Goal: Task Accomplishment & Management: Use online tool/utility

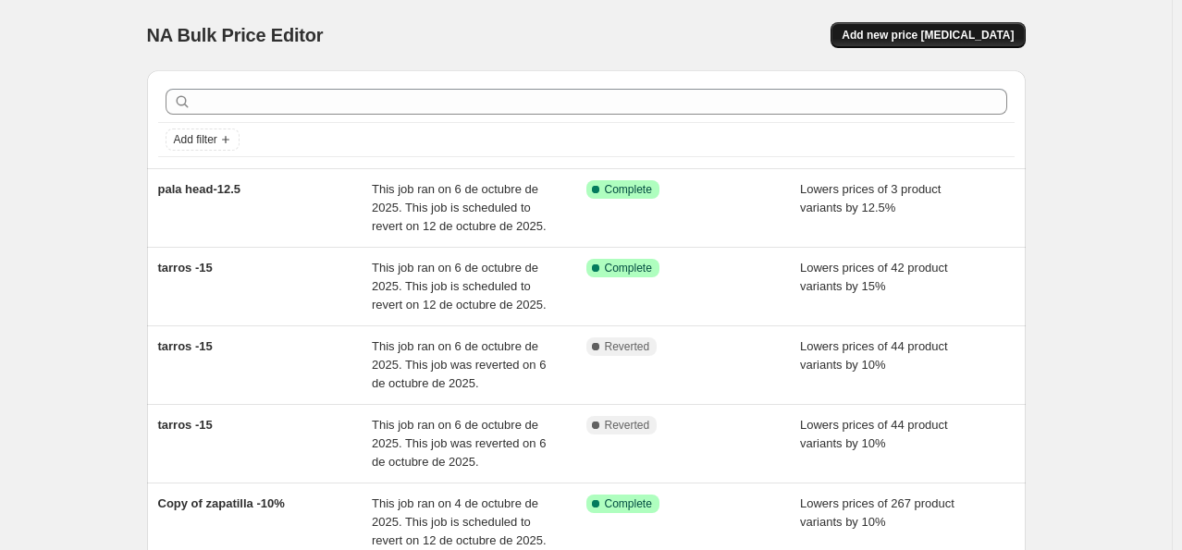
click at [936, 33] on span "Add new price change job" at bounding box center [928, 35] width 172 height 15
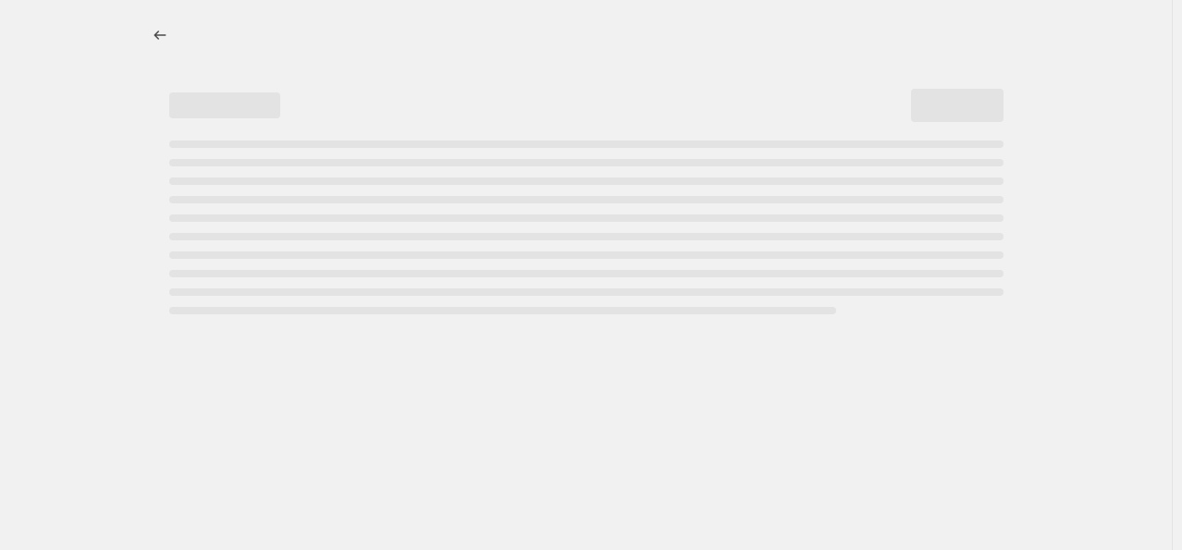
select select "percentage"
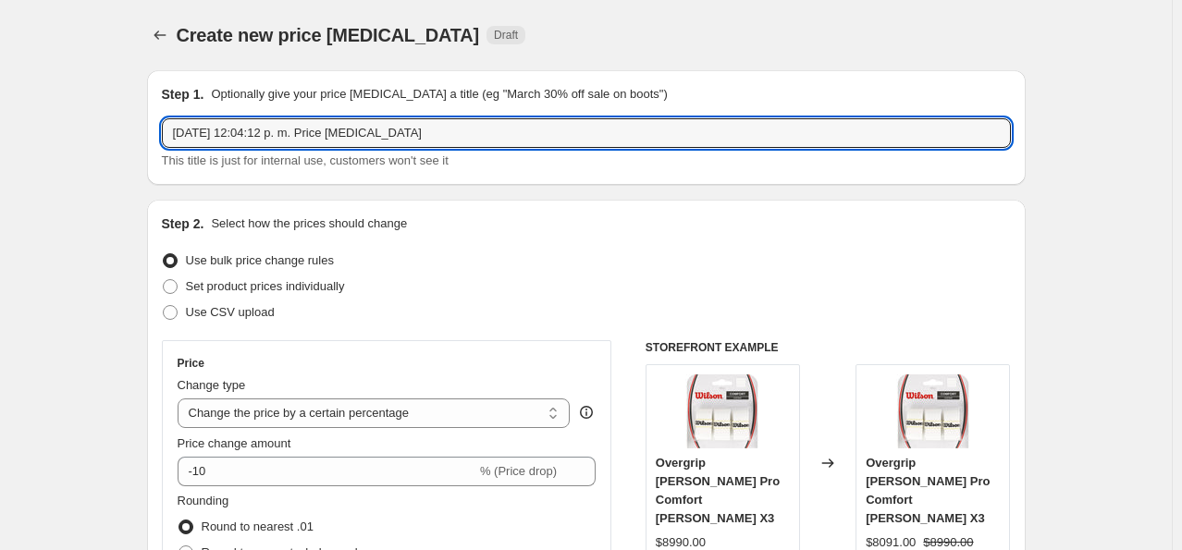
drag, startPoint x: 245, startPoint y: 128, endPoint x: -114, endPoint y: 133, distance: 358.9
click at [0, 133] on html "Home Settings Plans Skip to content Create new price change job. This page is r…" at bounding box center [591, 275] width 1182 height 550
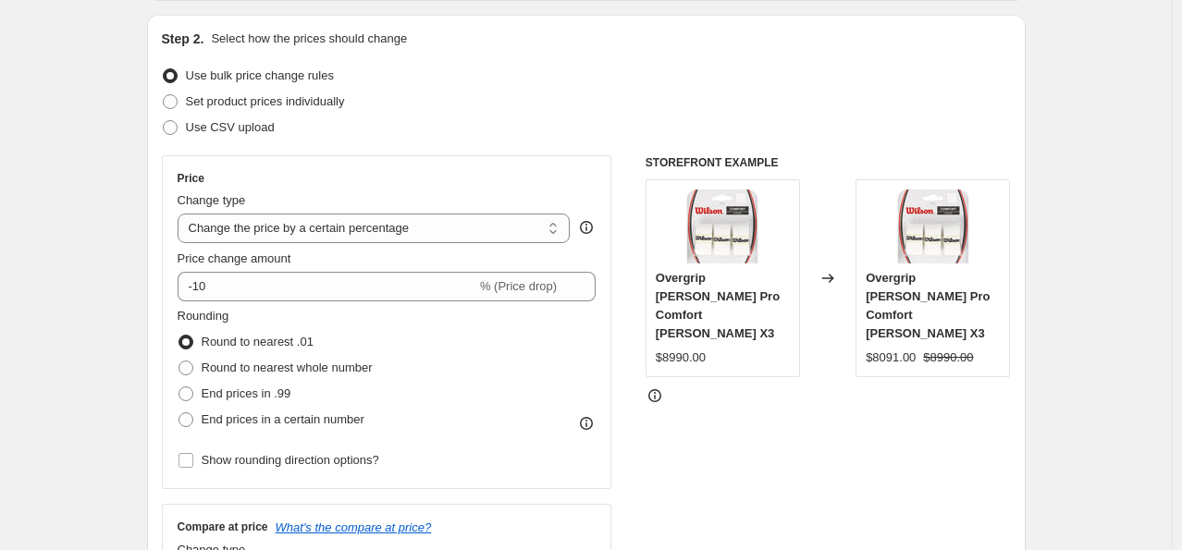
scroll to position [277, 0]
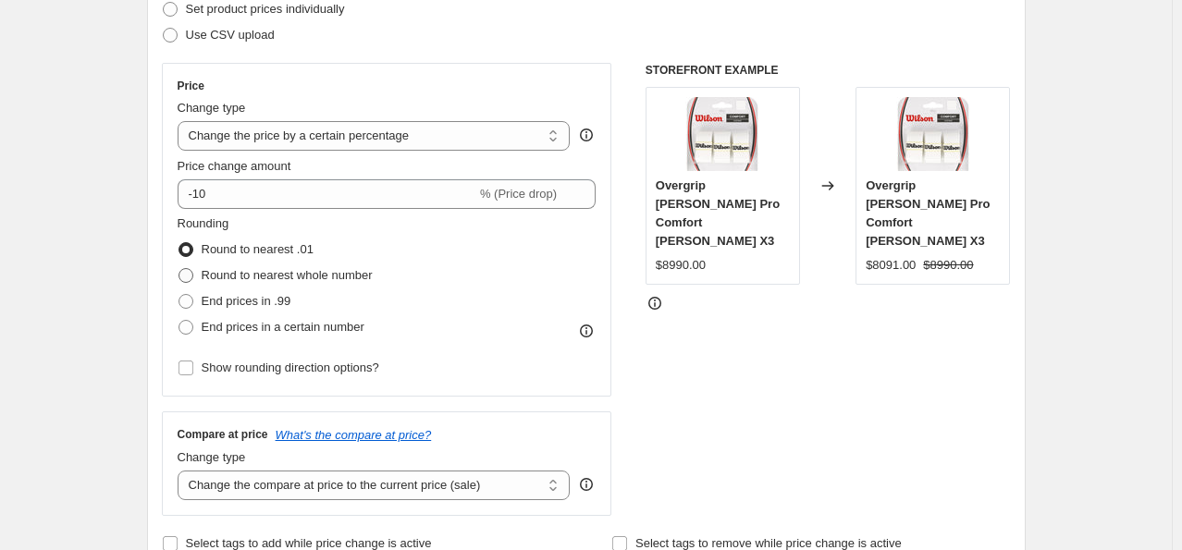
type input "-10"
click at [248, 270] on span "Round to nearest whole number" at bounding box center [287, 275] width 171 height 14
click at [179, 269] on input "Round to nearest whole number" at bounding box center [179, 268] width 1 height 1
radio input "true"
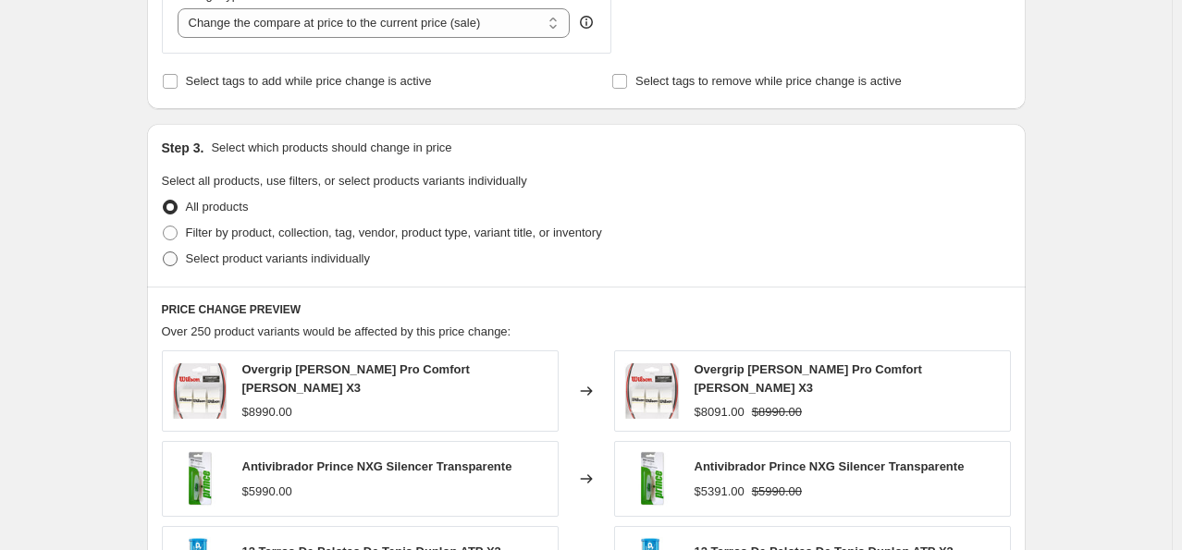
click at [271, 259] on span "Select product variants individually" at bounding box center [278, 259] width 184 height 14
click at [164, 253] on input "Select product variants individually" at bounding box center [163, 252] width 1 height 1
radio input "true"
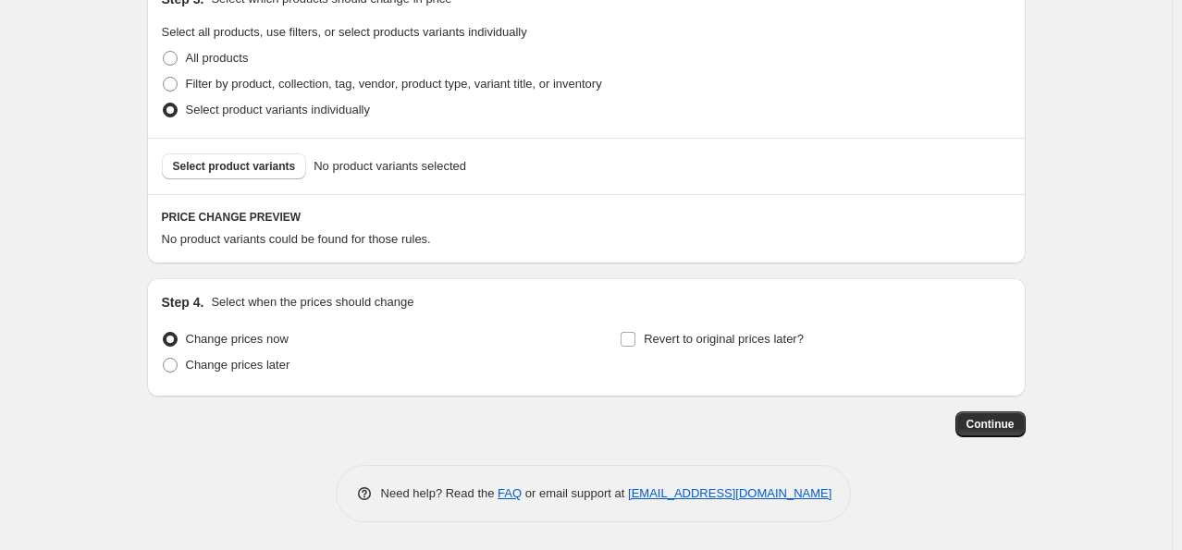
scroll to position [888, 0]
click at [255, 179] on div "Select product variants No product variants selected" at bounding box center [586, 167] width 879 height 56
click at [253, 168] on span "Select product variants" at bounding box center [234, 167] width 123 height 15
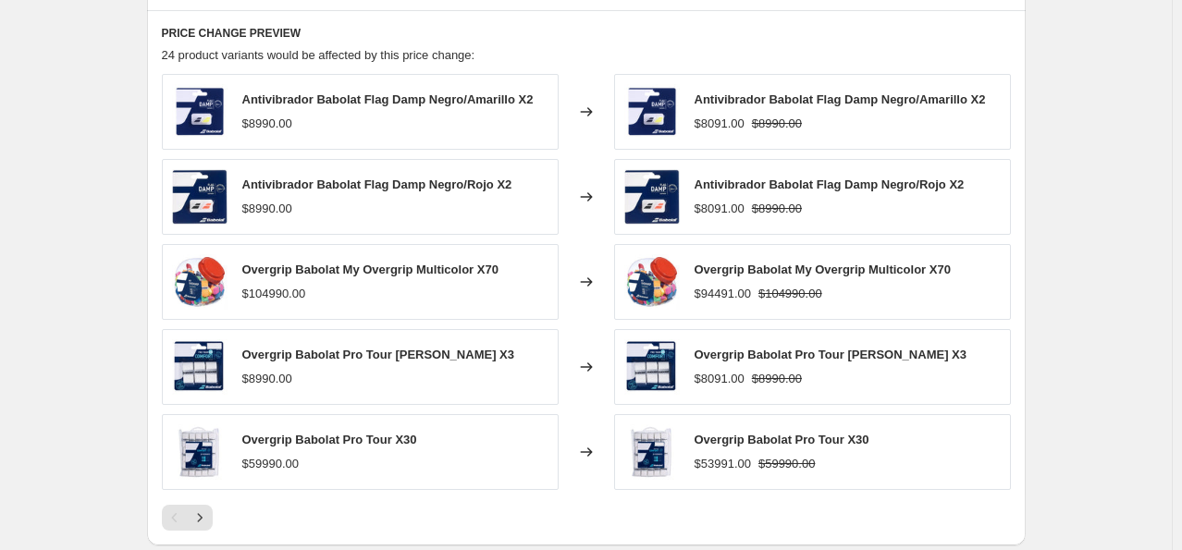
scroll to position [1353, 0]
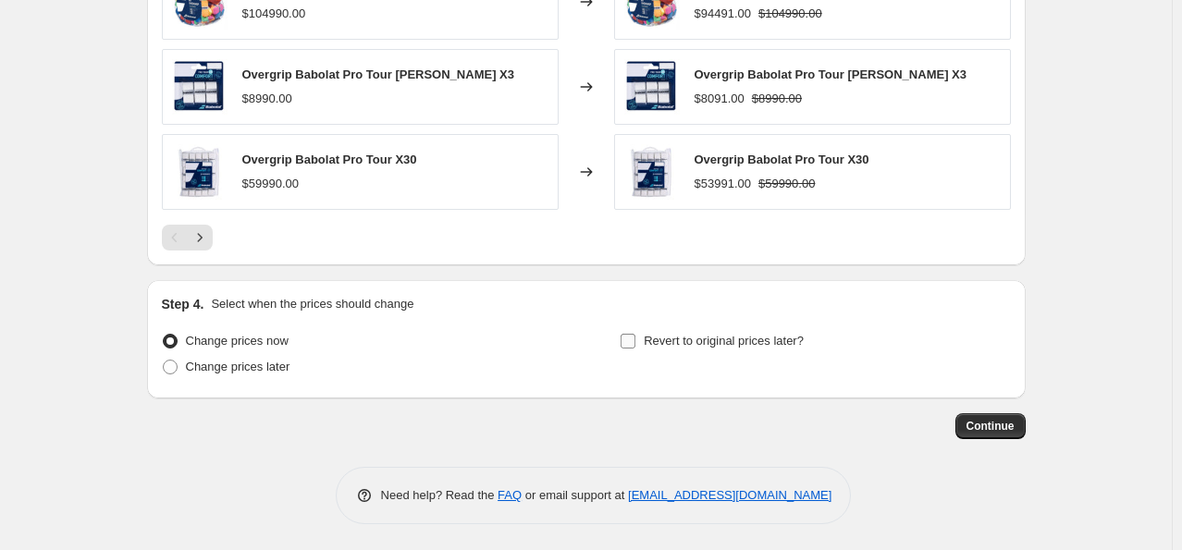
click at [703, 340] on span "Revert to original prices later?" at bounding box center [724, 341] width 160 height 14
click at [635, 340] on input "Revert to original prices later?" at bounding box center [628, 341] width 15 height 15
checkbox input "true"
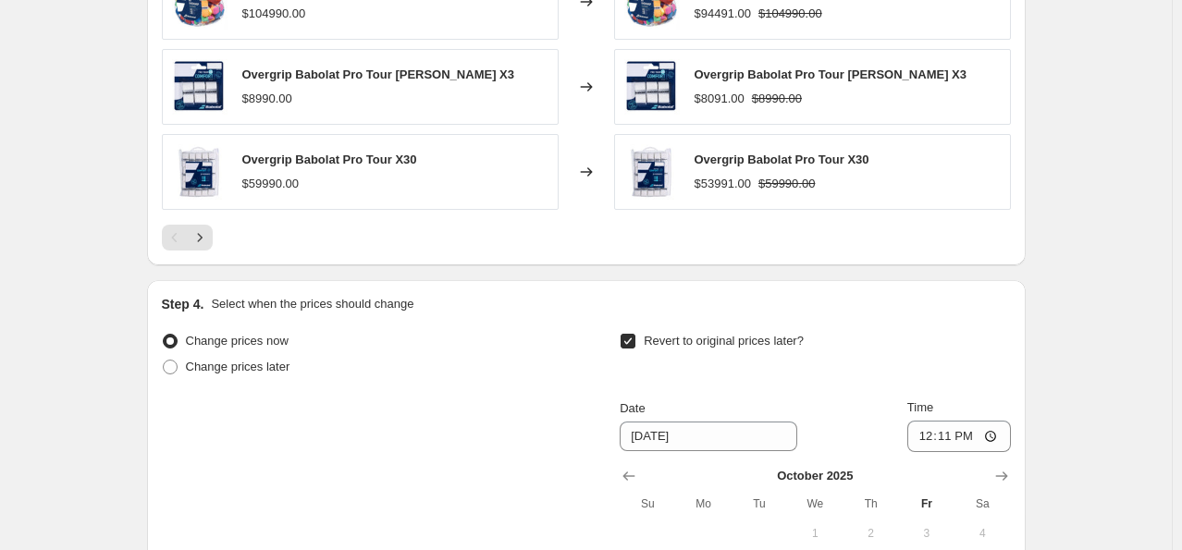
scroll to position [1631, 0]
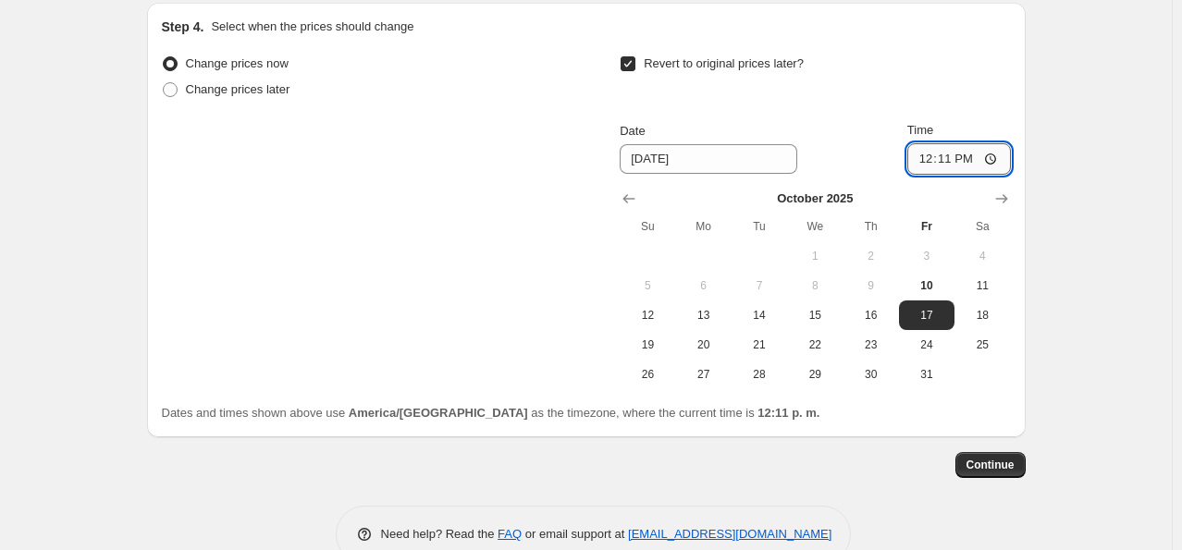
click at [956, 165] on input "12:11" at bounding box center [959, 158] width 104 height 31
click at [651, 315] on span "12" at bounding box center [647, 315] width 41 height 15
type input "10/12/2025"
click at [966, 159] on input "12:11" at bounding box center [959, 158] width 104 height 31
click at [950, 156] on input "12:11" at bounding box center [959, 158] width 104 height 31
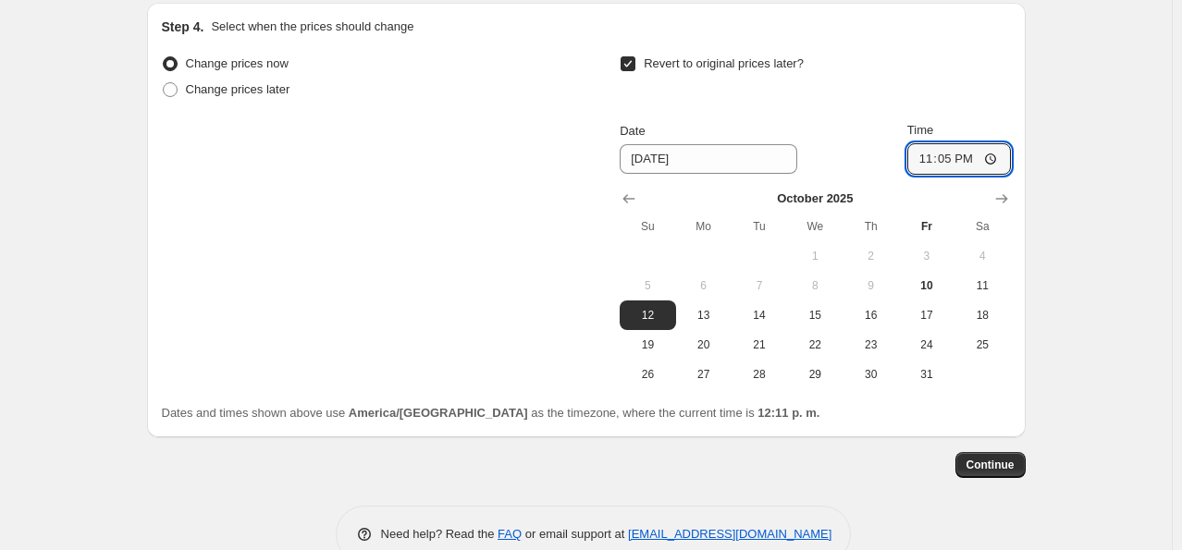
type input "23:59"
click at [1003, 466] on span "Continue" at bounding box center [991, 465] width 48 height 15
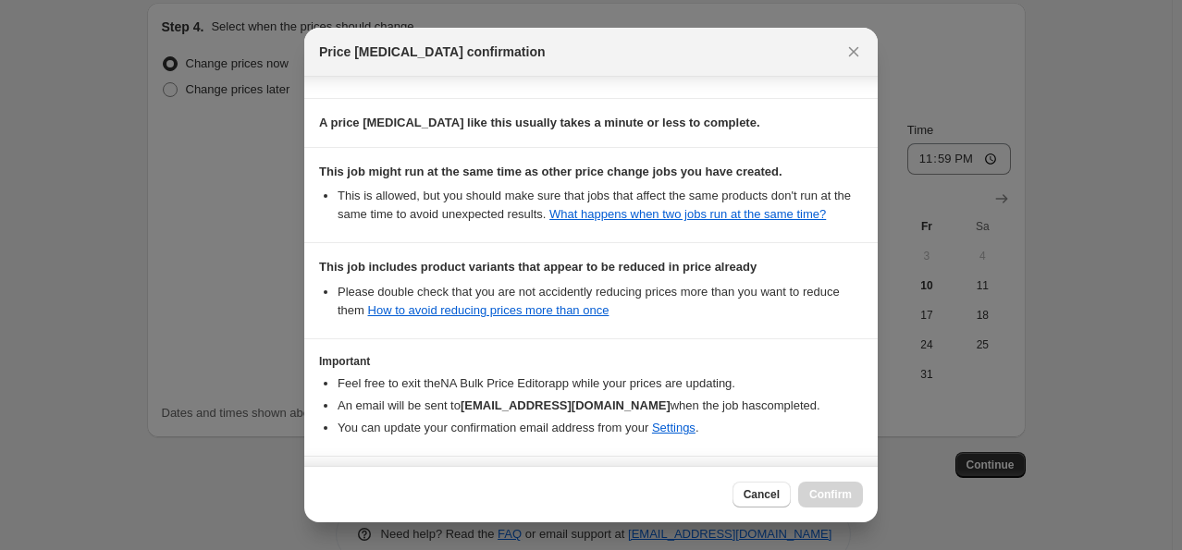
scroll to position [359, 0]
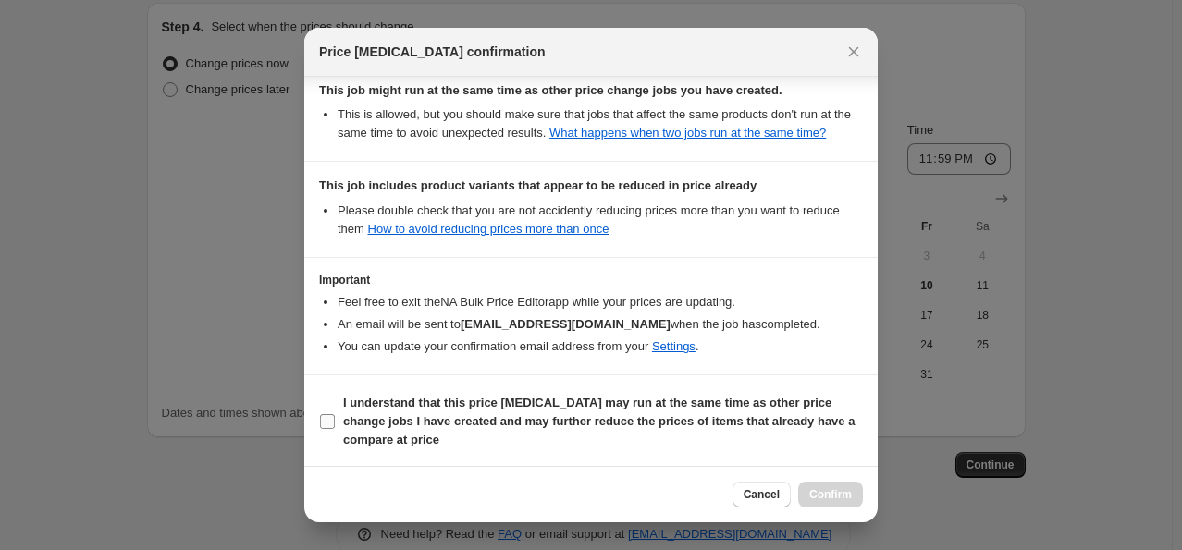
click at [504, 422] on b "I understand that this price change job may run at the same time as other price…" at bounding box center [599, 421] width 512 height 51
click at [335, 422] on input "I understand that this price change job may run at the same time as other price…" at bounding box center [327, 421] width 15 height 15
checkbox input "true"
click at [810, 488] on button "Confirm" at bounding box center [830, 495] width 65 height 26
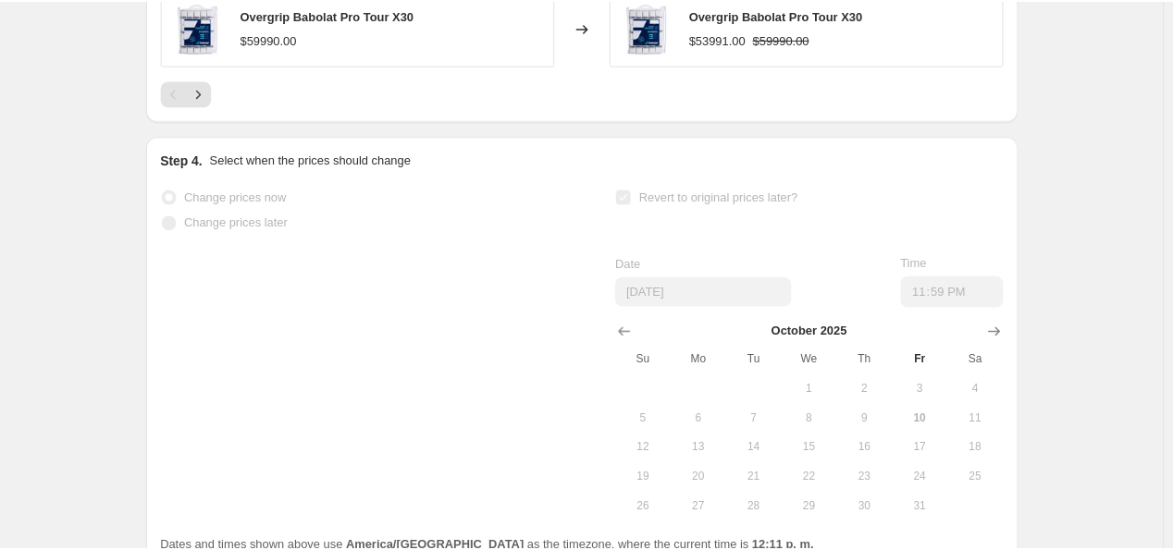
scroll to position [1679, 0]
